Goal: Find specific page/section: Find specific page/section

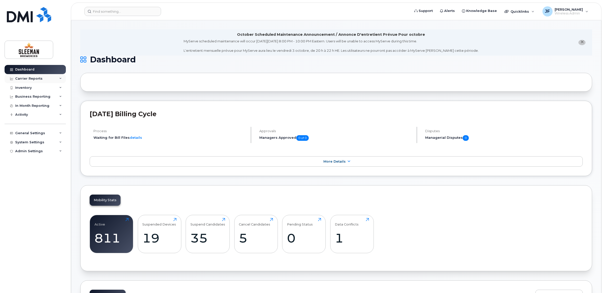
click at [24, 83] on div "Carrier Reports" at bounding box center [35, 78] width 61 height 9
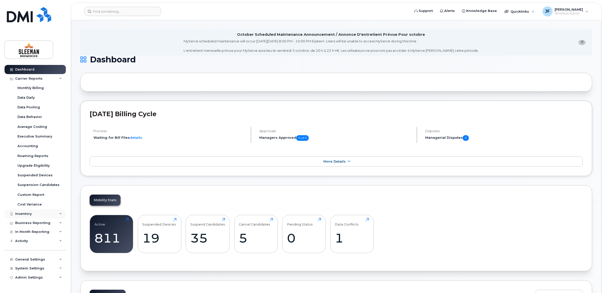
click at [28, 211] on div "Inventory" at bounding box center [35, 213] width 61 height 9
drag, startPoint x: 29, startPoint y: 223, endPoint x: 72, endPoint y: 226, distance: 43.2
click at [30, 223] on div "Mobility Devices" at bounding box center [31, 223] width 29 height 5
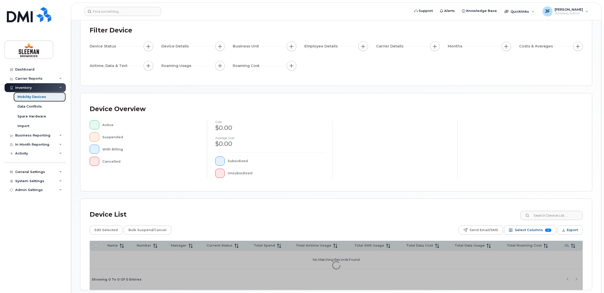
scroll to position [56, 0]
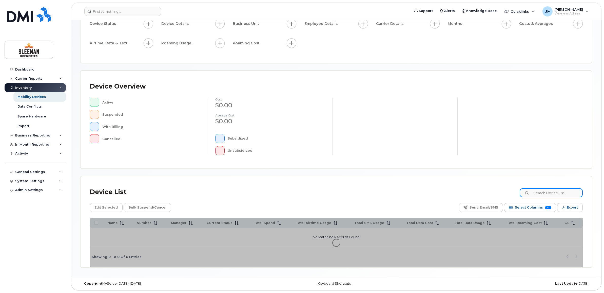
click at [546, 191] on input at bounding box center [551, 192] width 63 height 9
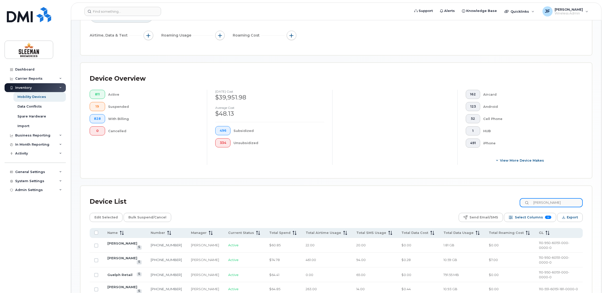
scroll to position [88, 0]
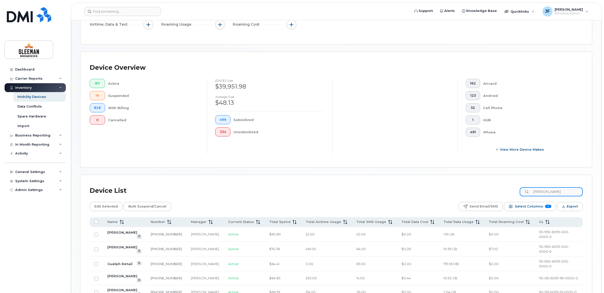
drag, startPoint x: 565, startPoint y: 189, endPoint x: 518, endPoint y: 187, distance: 47.2
click at [527, 187] on input "[PERSON_NAME]" at bounding box center [551, 191] width 63 height 9
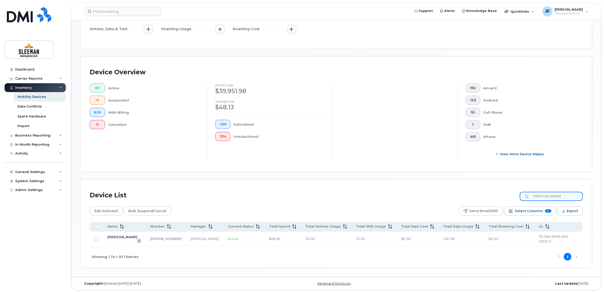
scroll to position [79, 0]
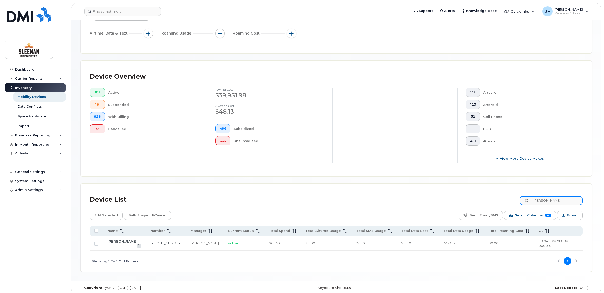
type input "[PERSON_NAME]"
